Goal: Information Seeking & Learning: Learn about a topic

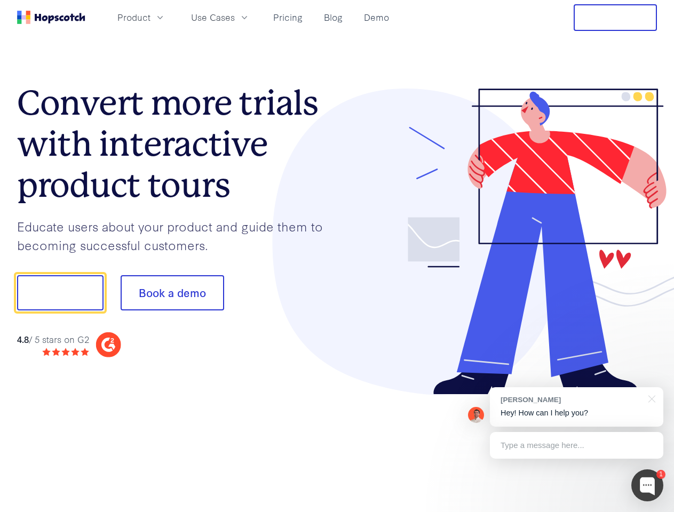
click at [337, 256] on div at bounding box center [497, 242] width 320 height 307
click at [150, 17] on span "Product" at bounding box center [133, 17] width 33 height 13
click at [235, 17] on span "Use Cases" at bounding box center [213, 17] width 44 height 13
click at [615, 18] on button "Free Trial" at bounding box center [614, 17] width 83 height 27
click at [60, 293] on button "Show me!" at bounding box center [60, 292] width 86 height 35
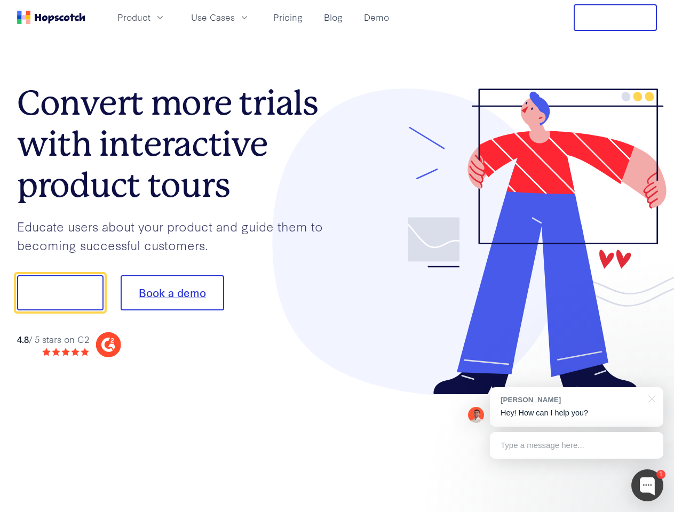
click at [172, 293] on button "Book a demo" at bounding box center [172, 292] width 103 height 35
click at [647, 485] on div at bounding box center [647, 485] width 32 height 32
click at [576, 407] on div "[PERSON_NAME] Hey! How can I help you?" at bounding box center [576, 406] width 173 height 39
click at [650, 398] on div at bounding box center [649, 398] width 27 height 22
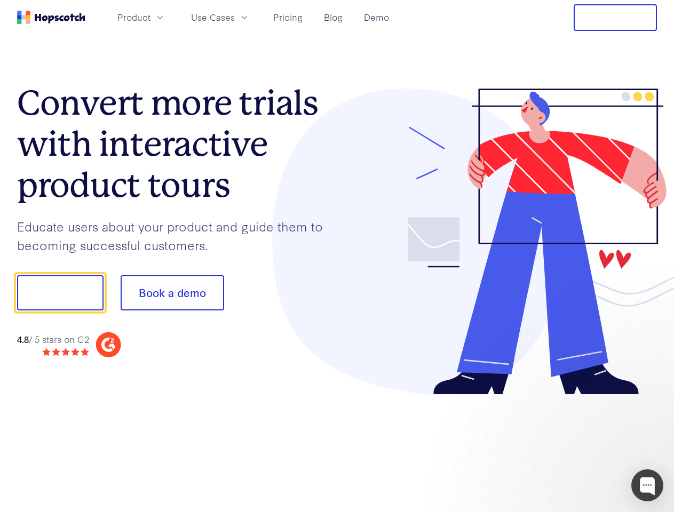
click at [576, 445] on div at bounding box center [563, 292] width 200 height 356
